Goal: Submit feedback/report problem: Submit feedback/report problem

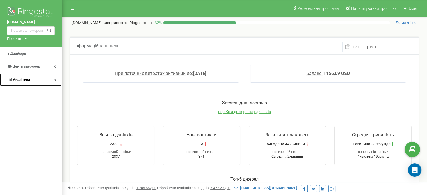
click at [29, 81] on span "Аналiтика" at bounding box center [21, 79] width 17 height 4
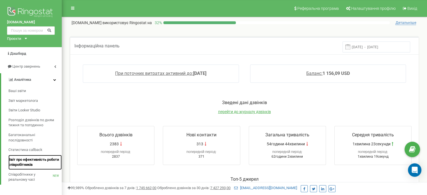
click at [24, 161] on span "Звіт про ефективність роботи співробітників" at bounding box center [33, 162] width 51 height 10
click at [38, 158] on span "Звіт про ефективність роботи співробітників" at bounding box center [33, 162] width 51 height 10
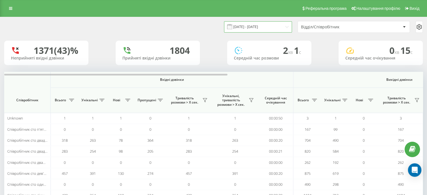
click at [276, 29] on input "23.08.2025 - 23.09.2025" at bounding box center [258, 26] width 68 height 11
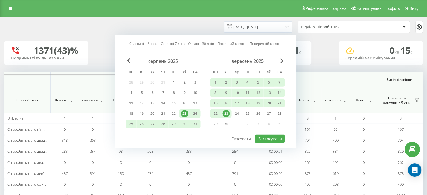
click at [227, 112] on div "23" at bounding box center [225, 113] width 7 height 7
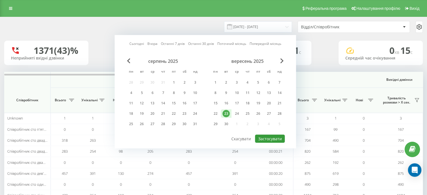
click at [268, 137] on button "Застосувати" at bounding box center [270, 139] width 30 height 8
type input "23.09.2025 - 23.09.2025"
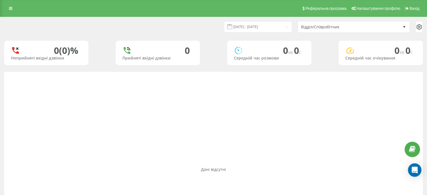
click at [12, 3] on div "Реферальна програма Налаштування профілю Вихід" at bounding box center [213, 8] width 427 height 17
click at [13, 8] on link at bounding box center [11, 8] width 10 height 8
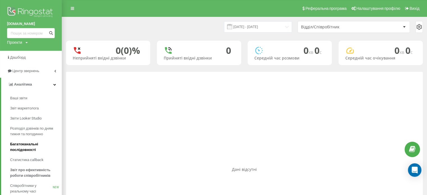
scroll to position [56, 0]
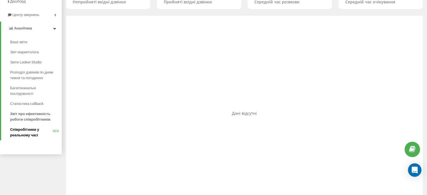
click at [28, 136] on span "Співробітники у реальному часі" at bounding box center [31, 132] width 43 height 11
click at [15, 129] on span "Співробітники у реальному часі" at bounding box center [31, 132] width 43 height 11
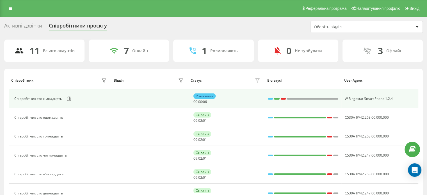
click at [215, 96] on div "Розмовляє" at bounding box center [204, 95] width 22 height 5
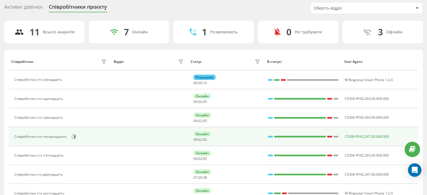
scroll to position [56, 0]
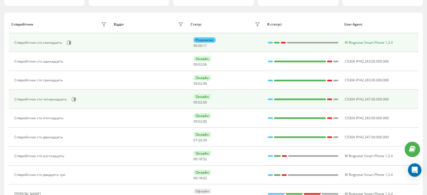
click at [372, 41] on span "W Ringostat Smart Phone 1.2.4" at bounding box center [368, 42] width 48 height 5
drag, startPoint x: 239, startPoint y: 42, endPoint x: 234, endPoint y: 41, distance: 5.3
click at [234, 41] on div "Розмовляє 00 : 00 : 12" at bounding box center [227, 42] width 68 height 10
click at [206, 44] on span "13" at bounding box center [205, 45] width 4 height 5
click at [148, 42] on td at bounding box center [149, 42] width 77 height 19
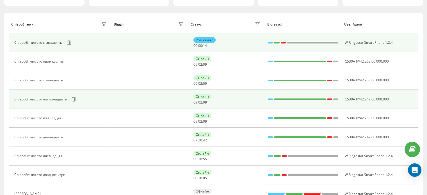
click at [148, 42] on td at bounding box center [149, 42] width 77 height 19
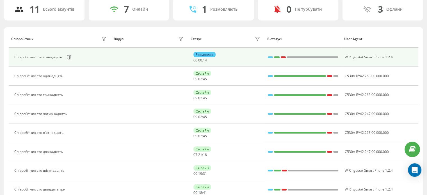
scroll to position [28, 0]
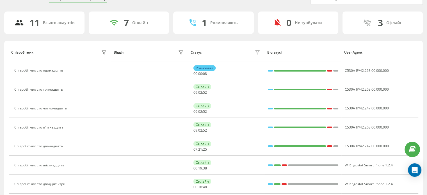
drag, startPoint x: 226, startPoint y: 85, endPoint x: 225, endPoint y: 35, distance: 49.7
click at [225, 35] on div "11 Всього акаунтів 7 Онлайн 1 Розмовляють 0 Не турбувати 3 Офлайн Співробітник …" at bounding box center [213, 149] width 418 height 274
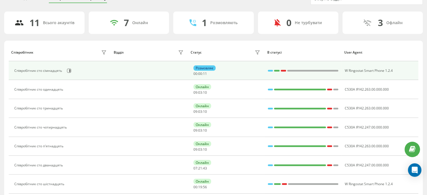
click at [243, 70] on div "Розмовляє 00 : 00 : 11" at bounding box center [227, 70] width 68 height 10
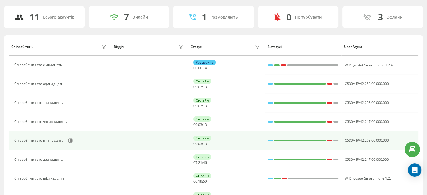
scroll to position [0, 0]
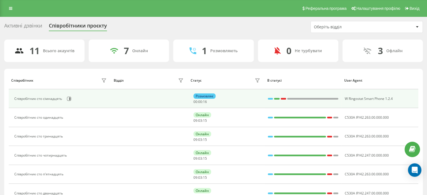
click at [201, 94] on div "Розмовляє" at bounding box center [204, 95] width 22 height 5
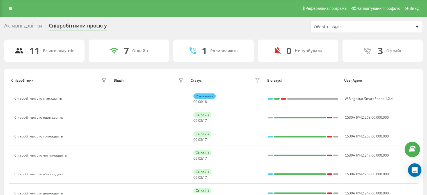
drag, startPoint x: 140, startPoint y: 93, endPoint x: 65, endPoint y: 99, distance: 75.4
click at [65, 99] on button at bounding box center [68, 99] width 7 height 8
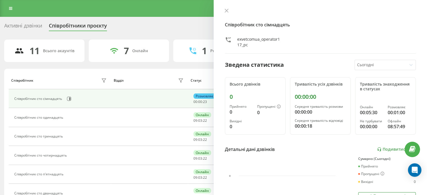
click at [116, 67] on div "11 Всього акаунтів 7 Онлайн 1 Розмовляють 0 Не турбувати 3 Офлайн Співробітник …" at bounding box center [213, 177] width 418 height 274
click at [228, 12] on icon at bounding box center [226, 11] width 4 height 4
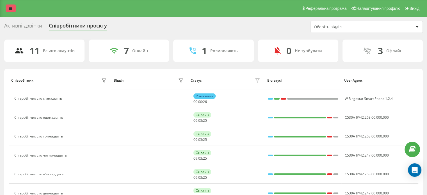
click at [12, 10] on link at bounding box center [11, 8] width 10 height 8
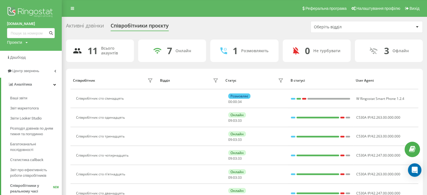
click at [274, 23] on div "Активні дзвінки Співробітники проєкту Оберіть відділ" at bounding box center [244, 27] width 357 height 12
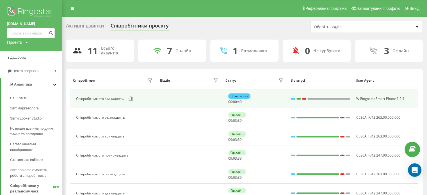
click at [241, 95] on div "Розмовляє" at bounding box center [239, 95] width 22 height 5
click at [207, 96] on td at bounding box center [189, 98] width 65 height 19
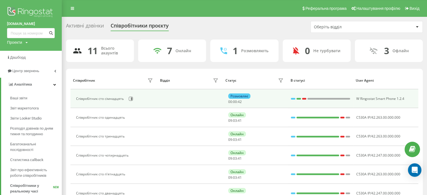
drag, startPoint x: 207, startPoint y: 96, endPoint x: 173, endPoint y: 102, distance: 35.0
click at [199, 97] on td at bounding box center [189, 98] width 65 height 19
click at [244, 96] on div "Розмовляє" at bounding box center [239, 95] width 22 height 5
click at [245, 95] on div "Розмовляє" at bounding box center [239, 95] width 22 height 5
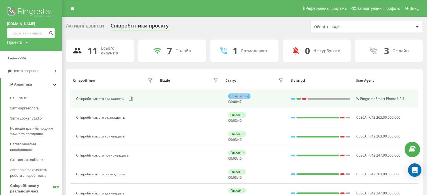
click at [245, 96] on div "Розмовляє" at bounding box center [239, 95] width 22 height 5
click at [252, 97] on div "Розмовляє 00 : 00 : 48" at bounding box center [256, 98] width 56 height 10
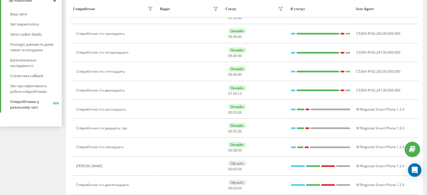
scroll to position [84, 0]
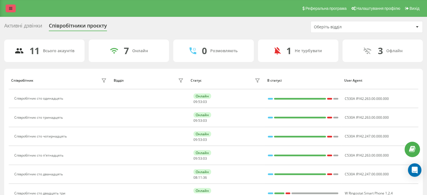
click at [7, 8] on link at bounding box center [11, 8] width 10 height 8
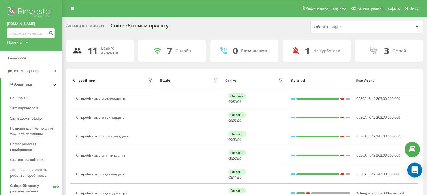
click at [414, 173] on icon "Open Intercom Messenger" at bounding box center [414, 169] width 7 height 7
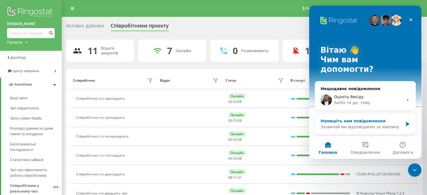
scroll to position [28, 0]
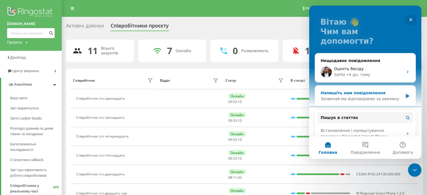
click at [371, 90] on div "Напишіть нам повідомлення" at bounding box center [361, 93] width 82 height 6
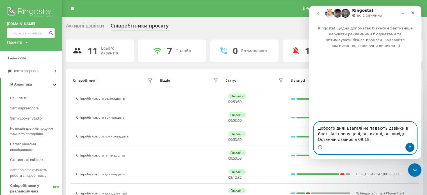
type textarea "Доброго дня! Взагалі не падають дзвінки в Єнот. Ані пропущені, ані вхідні, ані …"
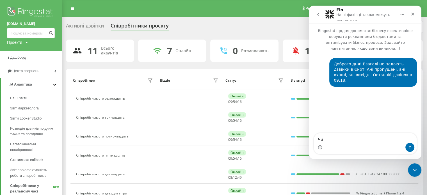
type textarea "Ч"
type textarea "Р"
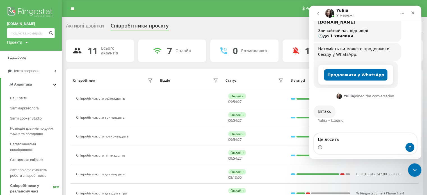
scroll to position [90, 0]
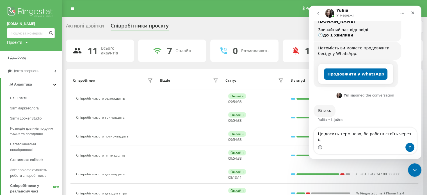
type textarea "Це досить терміново, бо работа стоїть через це"
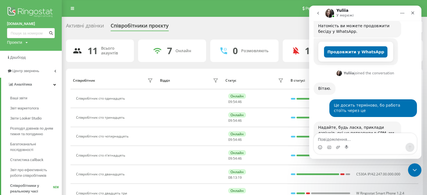
scroll to position [113, 0]
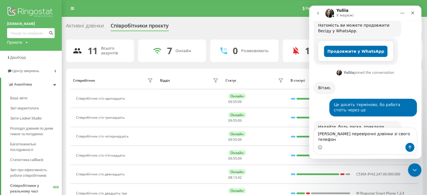
type textarea "[PERSON_NAME] перевірочні дзвінки зі свого телефону"
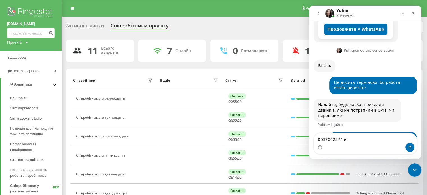
scroll to position [156, 0]
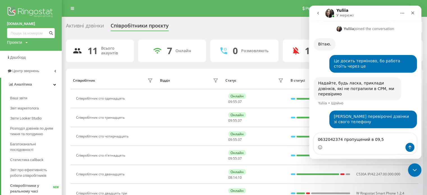
type textarea "0632042374 пропущений в 09,51"
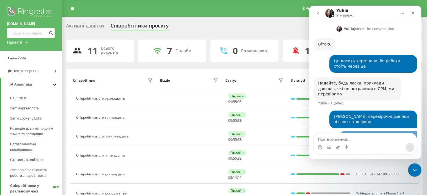
scroll to position [169, 0]
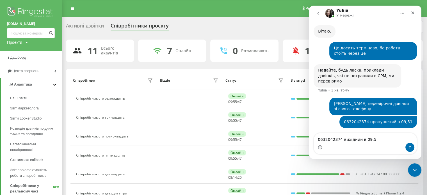
type textarea "0632042374 вихідний в 09,52"
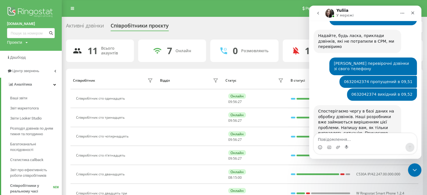
scroll to position [205, 0]
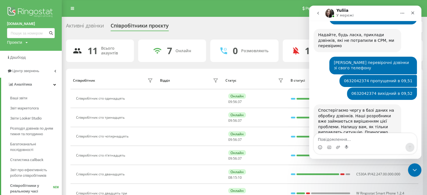
click at [365, 134] on textarea "Повідомлення..." at bounding box center [365, 138] width 103 height 10
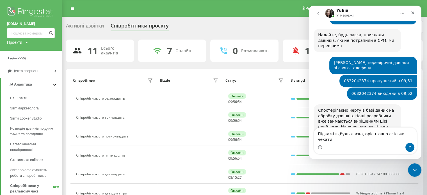
type textarea "Підкажіть,будь ласка, орієнтовно скільки чекати?"
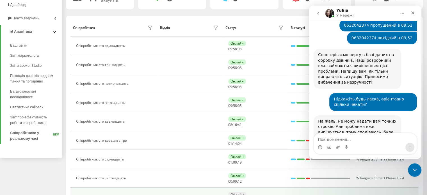
scroll to position [56, 0]
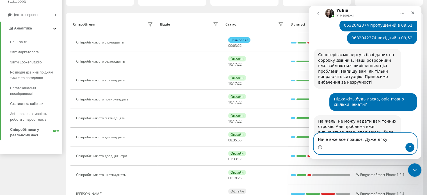
type textarea "Наче вже все працює. Дуже дякую"
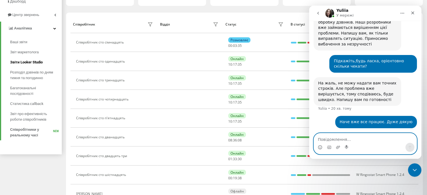
scroll to position [0, 0]
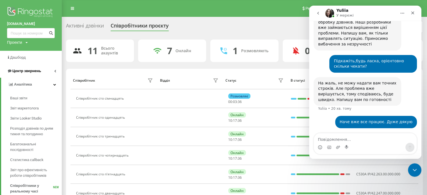
click at [49, 72] on link "Центр звернень" at bounding box center [31, 70] width 62 height 13
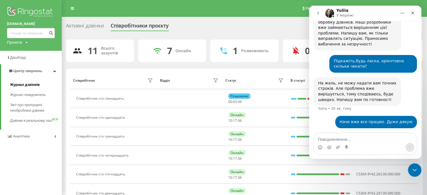
click at [33, 83] on span "Журнал дзвінків" at bounding box center [25, 85] width 30 height 6
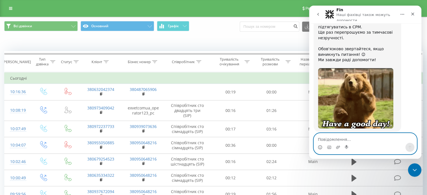
scroll to position [456, 0]
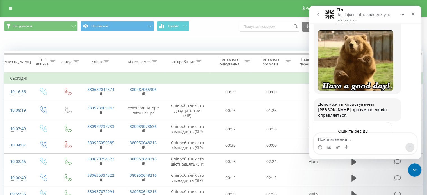
click at [378, 138] on span "Чудово" at bounding box center [379, 143] width 10 height 10
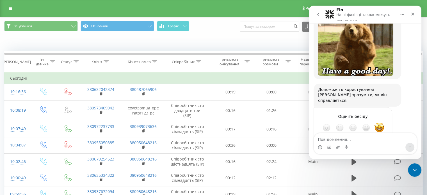
scroll to position [471, 0]
click at [384, 142] on div "Надіслати" at bounding box center [381, 147] width 11 height 11
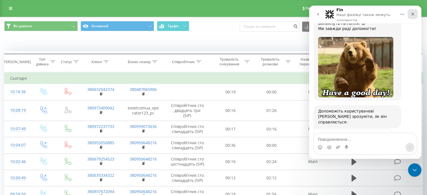
click at [410, 15] on icon "Закрити" at bounding box center [412, 14] width 4 height 4
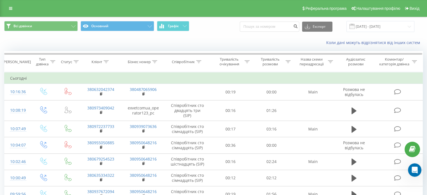
scroll to position [471, 0]
click at [411, 168] on icon "Відкрити програму для спілкування Intercom" at bounding box center [413, 169] width 9 height 9
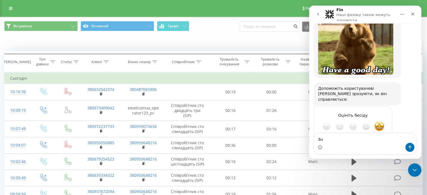
type textarea "З"
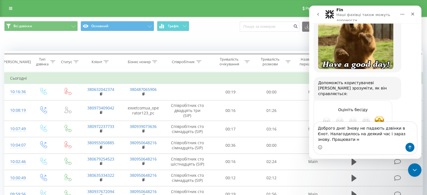
scroll to position [482, 0]
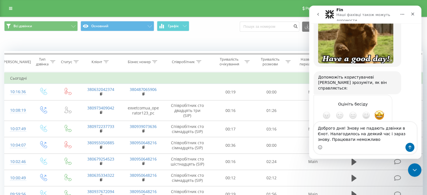
type textarea "Доброго дня! Знову не падають дзвінки в Єнот. Налагодилось на деякий час і зара…"
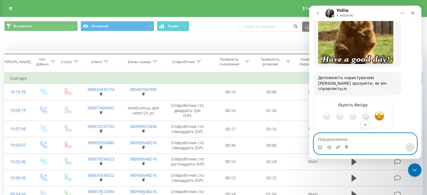
scroll to position [518, 0]
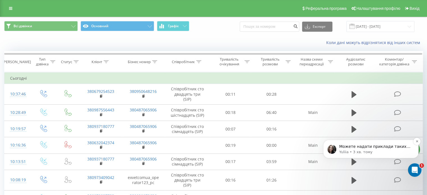
click at [377, 150] on p "Yuliia • 3 хв. тому" at bounding box center [375, 152] width 72 height 5
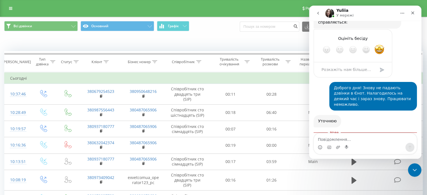
scroll to position [551, 0]
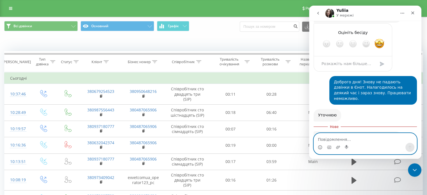
paste textarea "+380987556443"
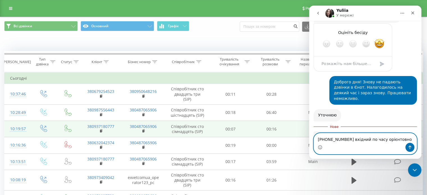
type textarea "[PHONE_NUMBER] вхідний по часу орієнтовно в"
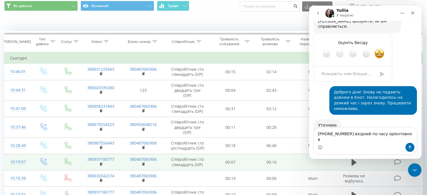
scroll to position [28, 0]
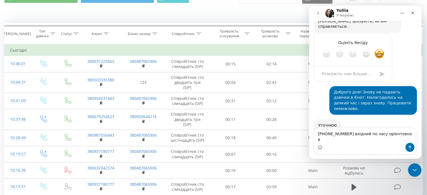
drag, startPoint x: 403, startPoint y: 139, endPoint x: 376, endPoint y: 138, distance: 26.4
click at [376, 138] on textarea "[PHONE_NUMBER] вхідний по часу орієнтовно в" at bounding box center [365, 135] width 103 height 15
type textarea "[PHONE_NUMBER] вхідний по часу 10.28"
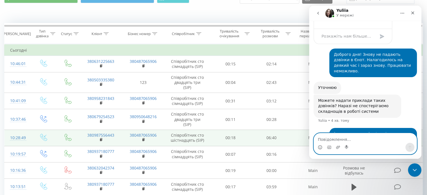
scroll to position [580, 0]
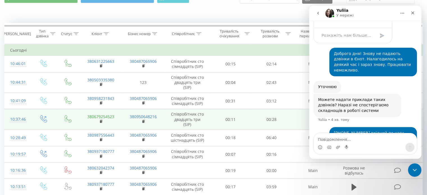
drag, startPoint x: 97, startPoint y: 109, endPoint x: 92, endPoint y: 109, distance: 5.1
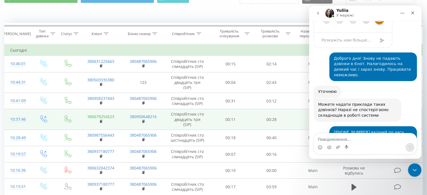
scroll to position [576, 0]
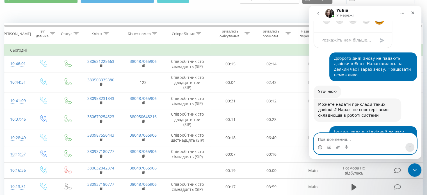
drag, startPoint x: 401, startPoint y: 114, endPoint x: 359, endPoint y: 136, distance: 47.1
click at [359, 136] on textarea "Повідомлення..." at bounding box center [365, 138] width 103 height 10
type textarea "о"
type textarea "Можу ще надати приклади,якщо потрібно"
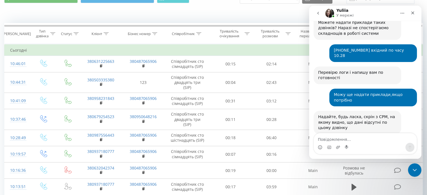
scroll to position [659, 0]
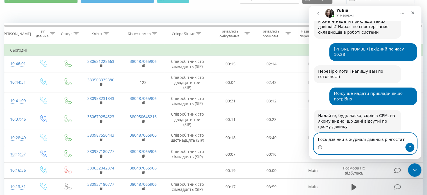
type textarea "І ось дзвінки в журналі дзвінків рінгостата"
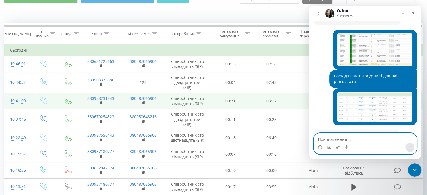
scroll to position [771, 0]
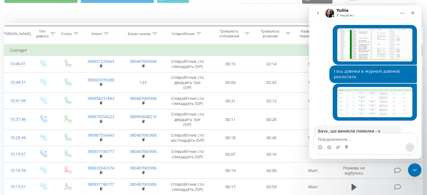
click at [349, 139] on img "Yuliia каже…" at bounding box center [355, 152] width 75 height 26
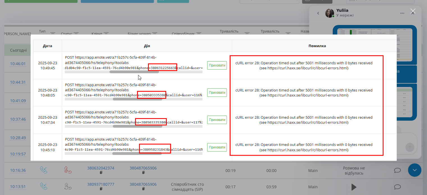
scroll to position [0, 0]
click at [238, 12] on div "Месенджер Intercom" at bounding box center [213, 97] width 427 height 195
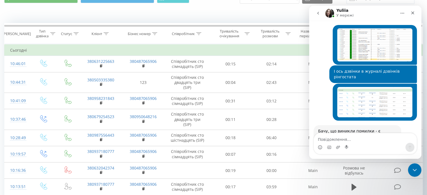
click at [354, 139] on img "Yuliia каже…" at bounding box center [355, 152] width 75 height 26
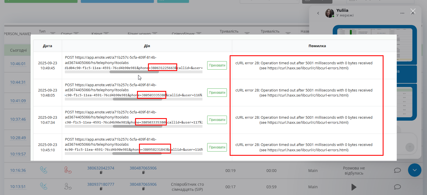
click at [216, 15] on div "Месенджер Intercom" at bounding box center [213, 97] width 427 height 195
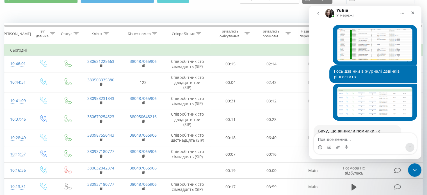
click at [359, 139] on img "Yuliia каже…" at bounding box center [355, 152] width 75 height 26
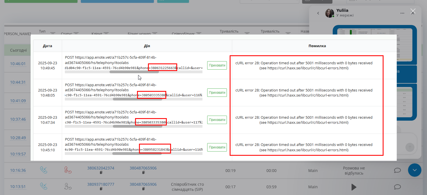
click at [411, 8] on div "Месенджер Intercom" at bounding box center [213, 97] width 427 height 195
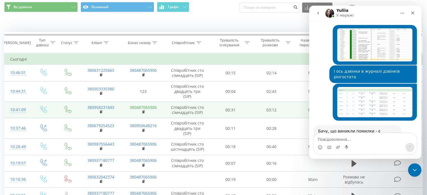
scroll to position [28, 0]
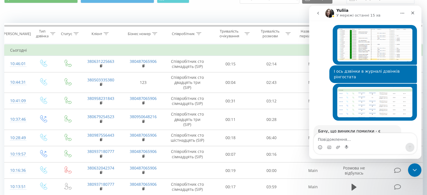
click at [367, 139] on img "Yuliia каже…" at bounding box center [355, 152] width 75 height 26
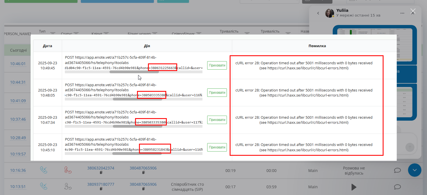
click at [414, 9] on div "Закрити" at bounding box center [412, 10] width 5 height 5
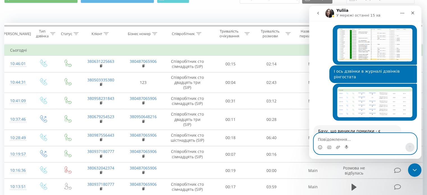
click at [332, 137] on textarea "Повідомлення..." at bounding box center [365, 138] width 103 height 10
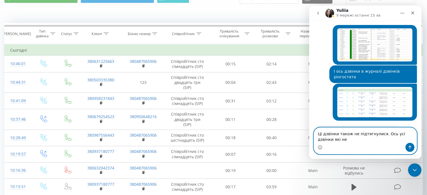
scroll to position [777, 0]
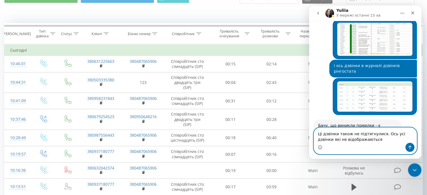
type textarea "Ці дзвінки також не підтягнулися. Ось усі дзвінки які не відображаються:"
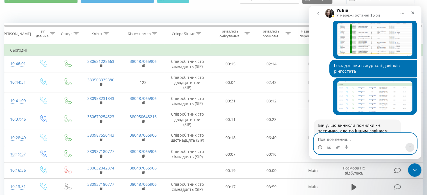
scroll to position [793, 0]
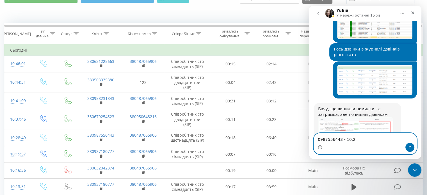
type textarea "0987556443 - 10,28"
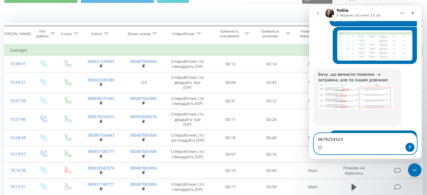
scroll to position [828, 0]
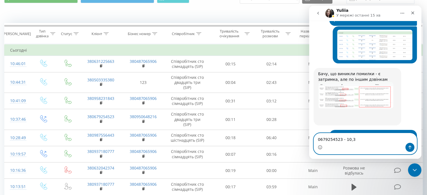
type textarea "0679254523 - 10,37"
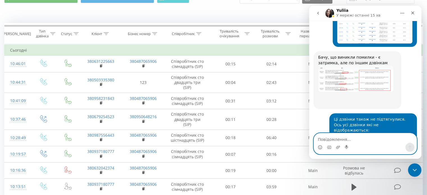
scroll to position [845, 0]
type textarea "0958231843 - 10,41"
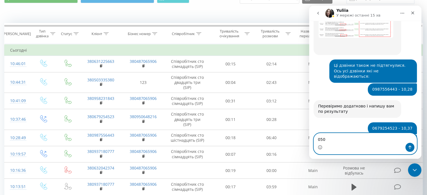
scroll to position [899, 0]
type textarea "0503335380 - 10,44"
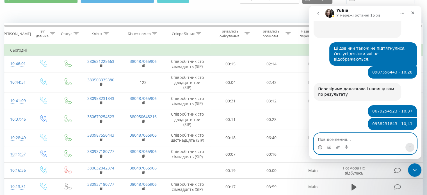
scroll to position [916, 0]
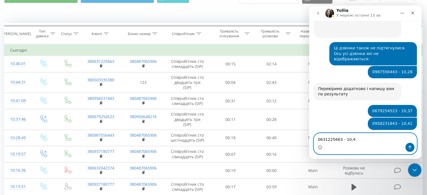
type textarea "0631225663 - 10,46"
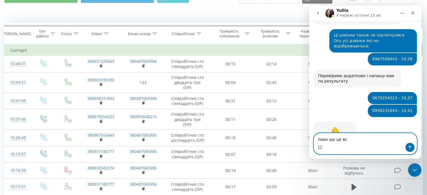
type textarea "поки що це всі"
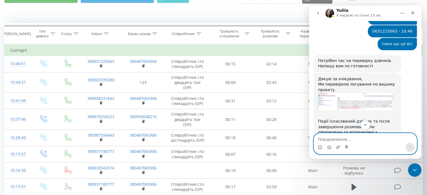
scroll to position [1108, 0]
